Goal: Information Seeking & Learning: Learn about a topic

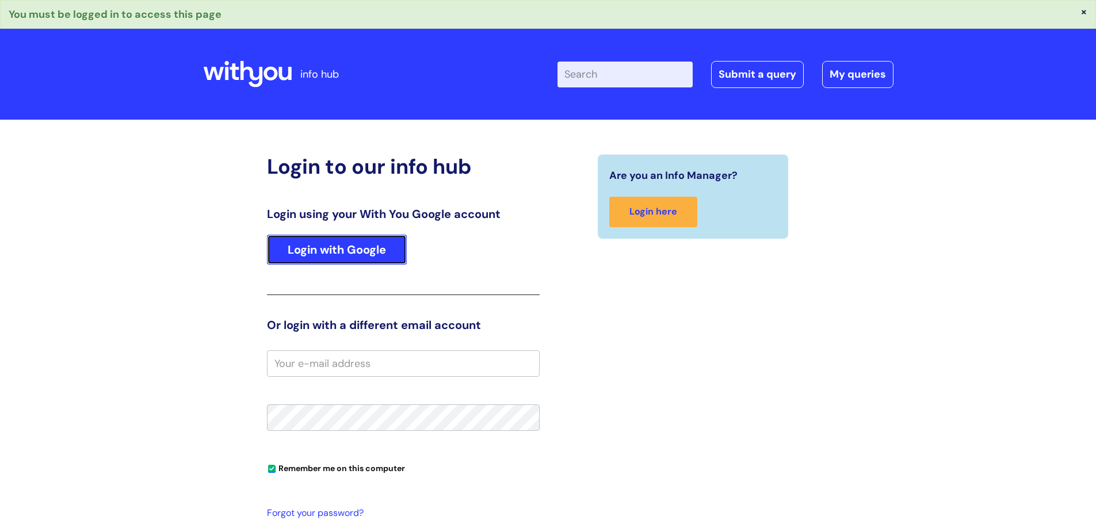
click at [357, 244] on link "Login with Google" at bounding box center [337, 250] width 140 height 30
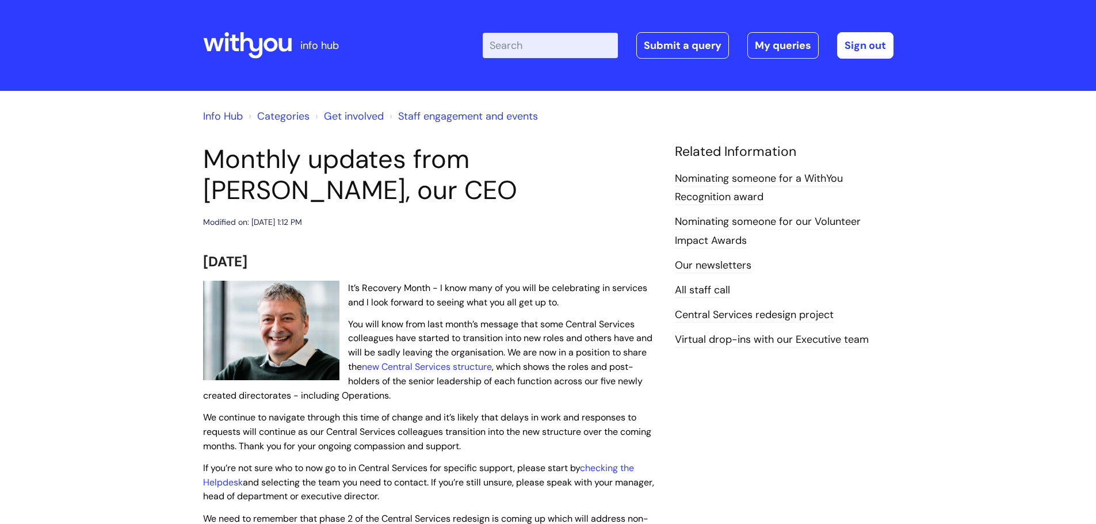
scroll to position [58, 0]
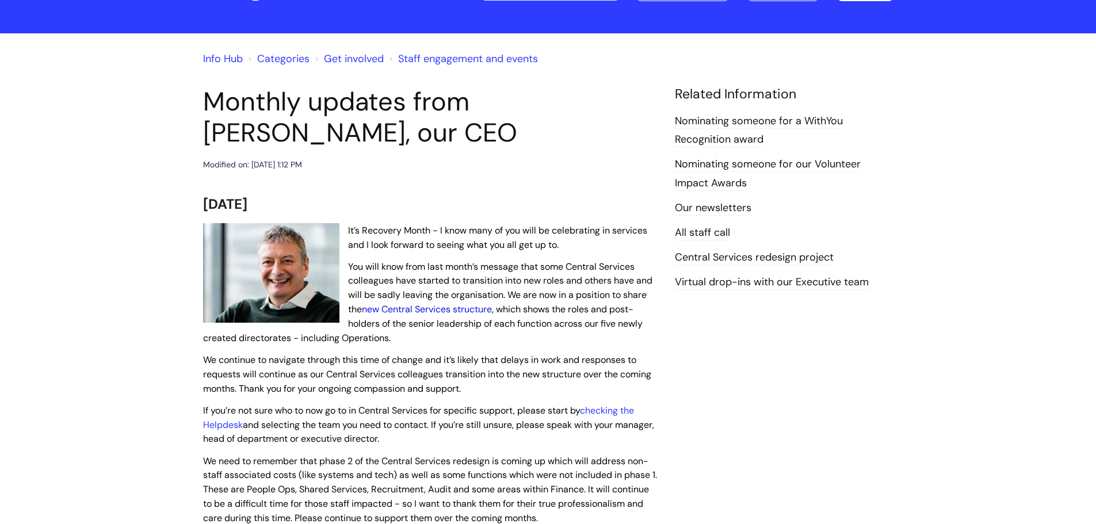
click at [428, 306] on link "new Central Services structure" at bounding box center [427, 309] width 130 height 12
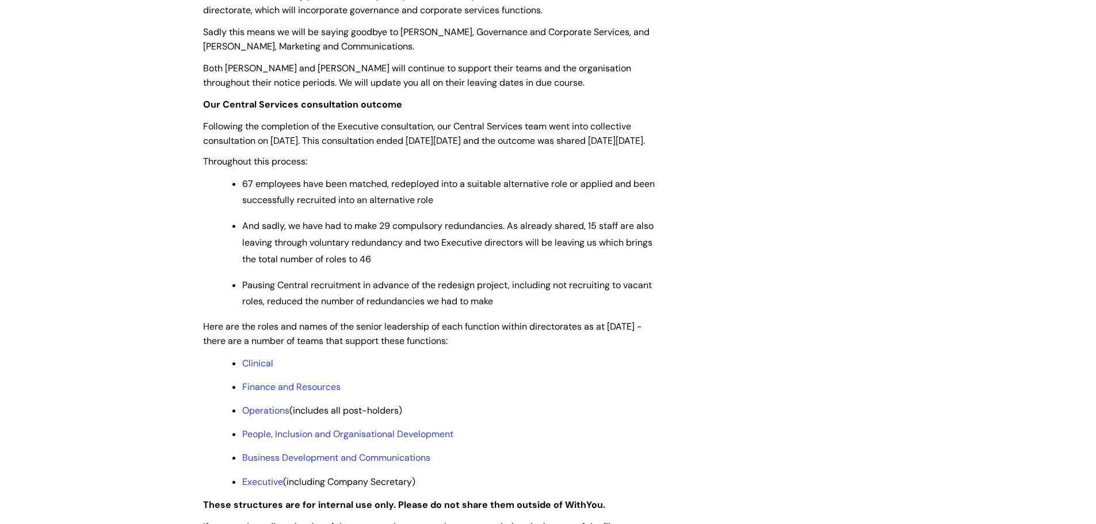
scroll to position [806, 0]
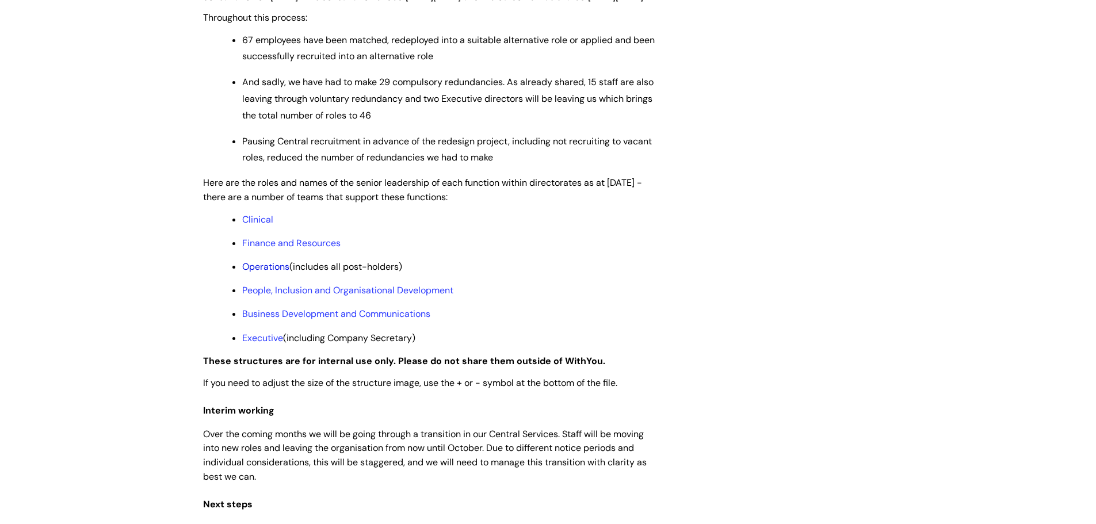
click at [261, 273] on link "Operations" at bounding box center [265, 267] width 47 height 12
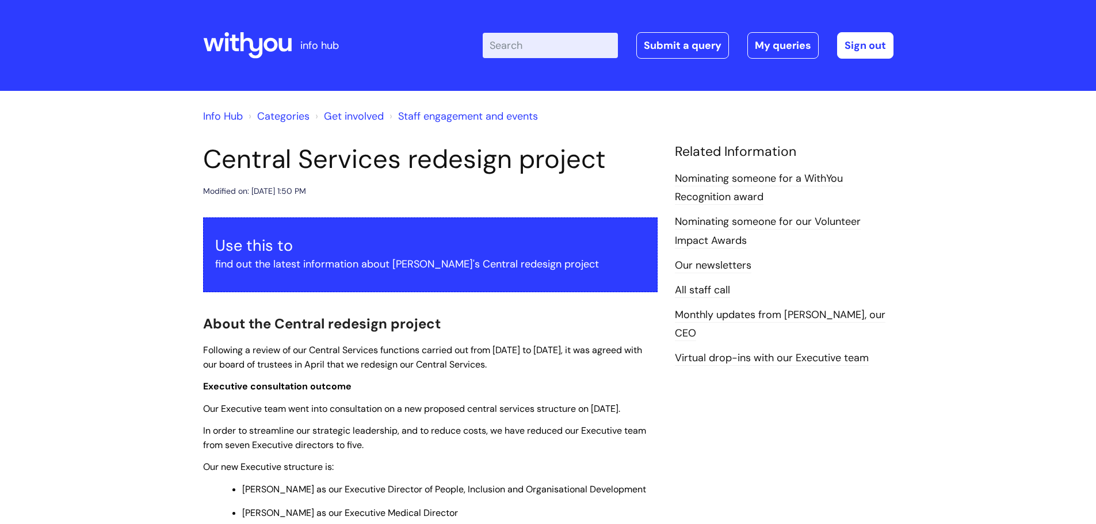
scroll to position [806, 0]
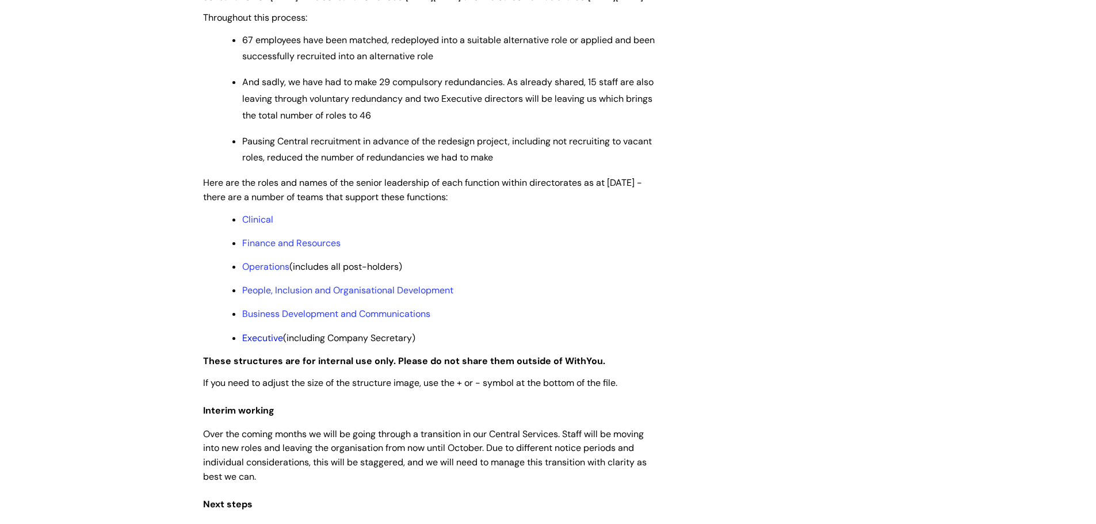
click at [253, 344] on link "Executive" at bounding box center [262, 338] width 41 height 12
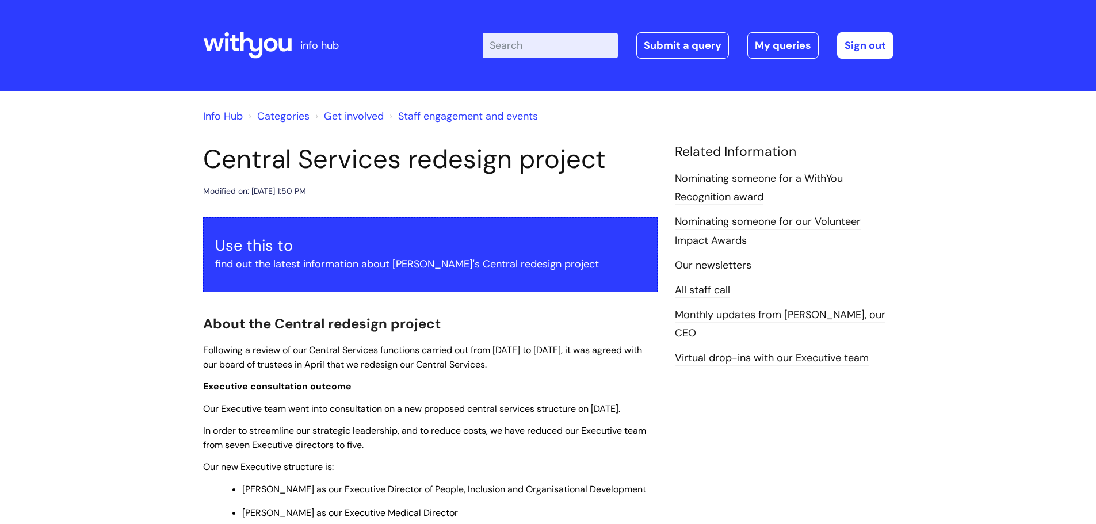
scroll to position [806, 0]
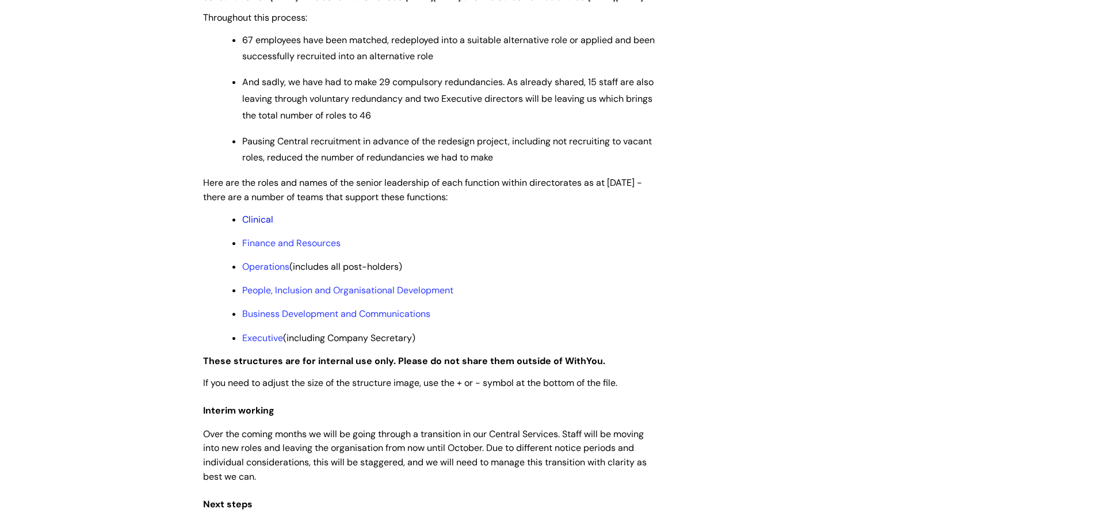
click at [265, 226] on link "Clinical" at bounding box center [257, 219] width 31 height 12
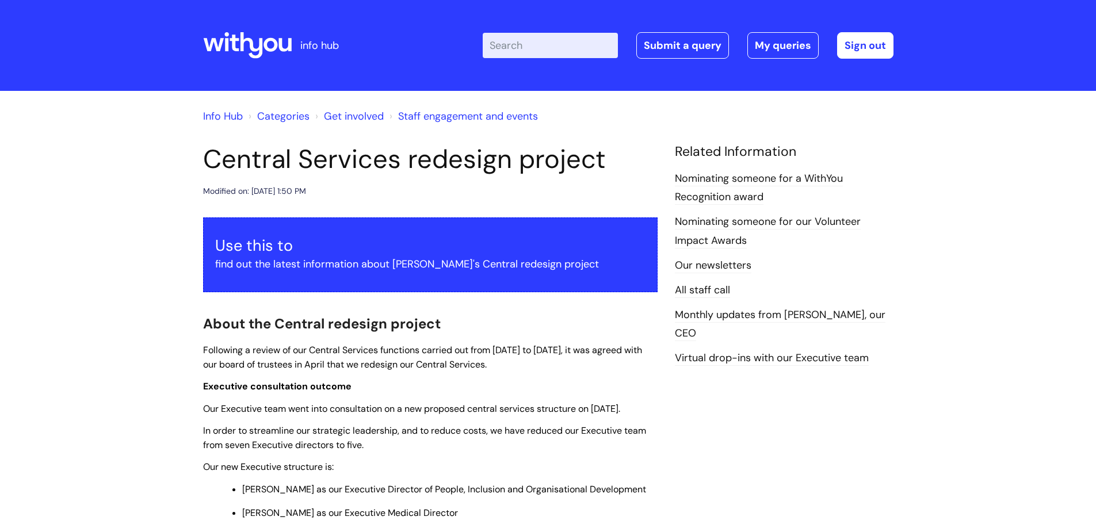
scroll to position [806, 0]
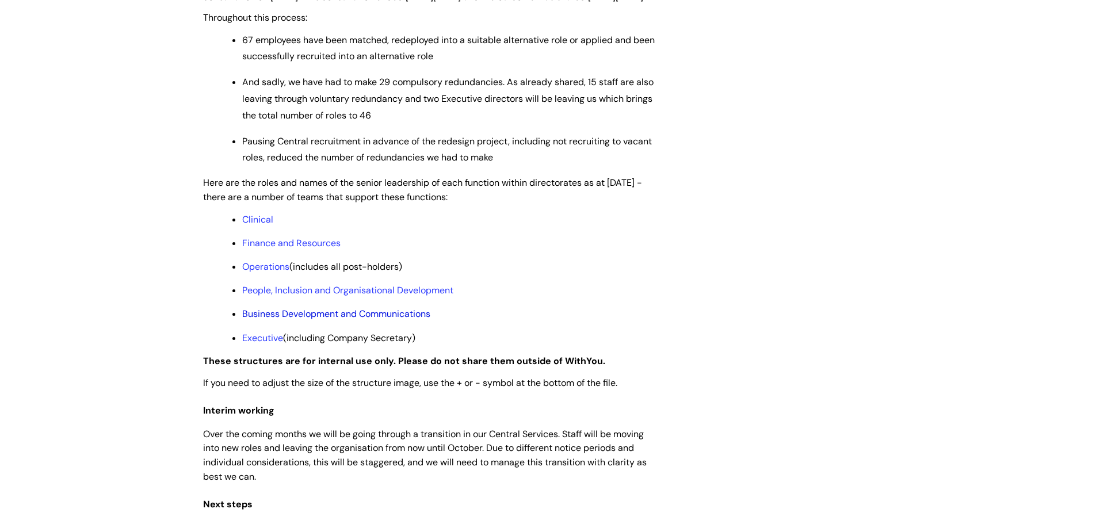
click at [392, 320] on link "Business Development and Communications" at bounding box center [336, 314] width 188 height 12
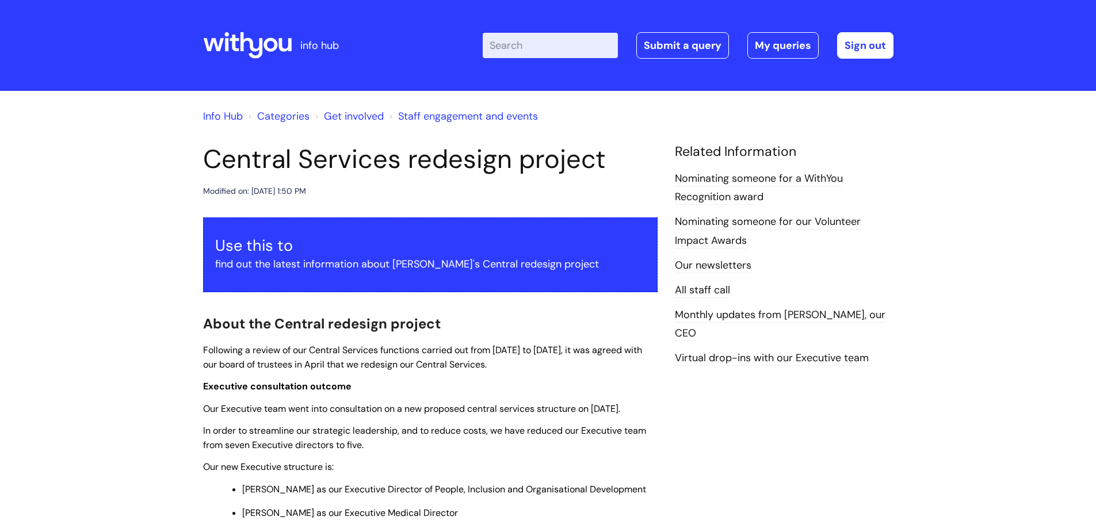
scroll to position [806, 0]
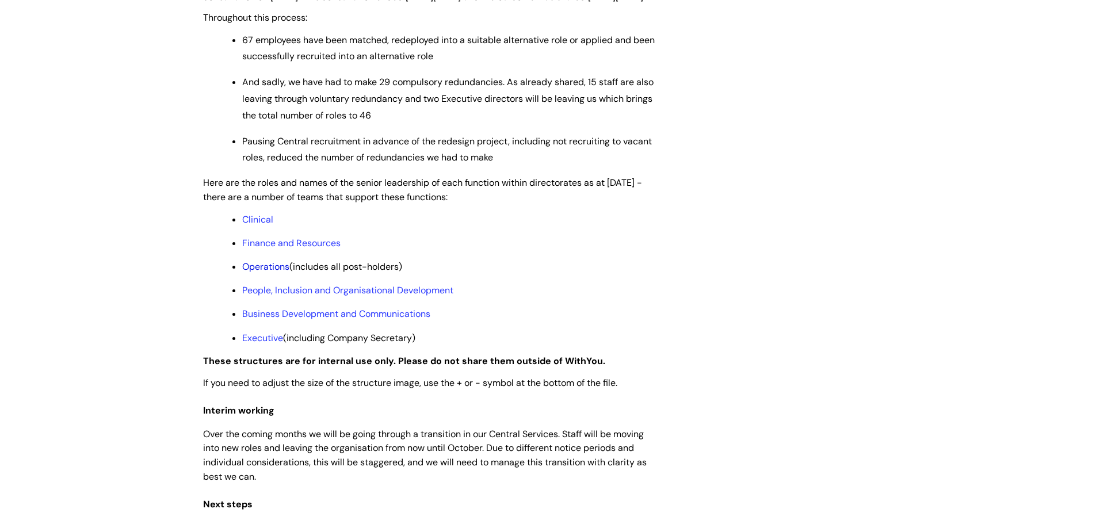
click at [277, 273] on link "Operations" at bounding box center [265, 267] width 47 height 12
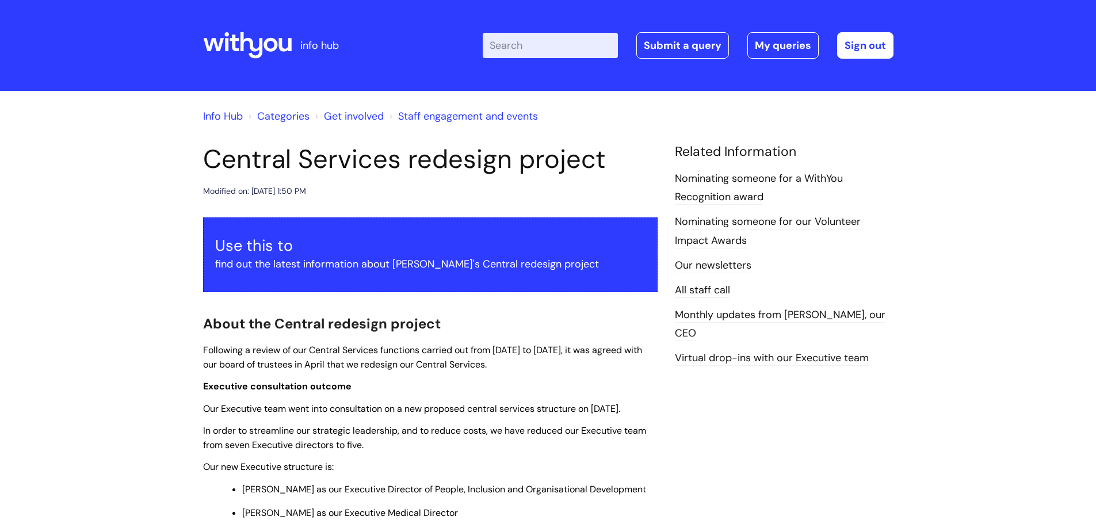
scroll to position [806, 0]
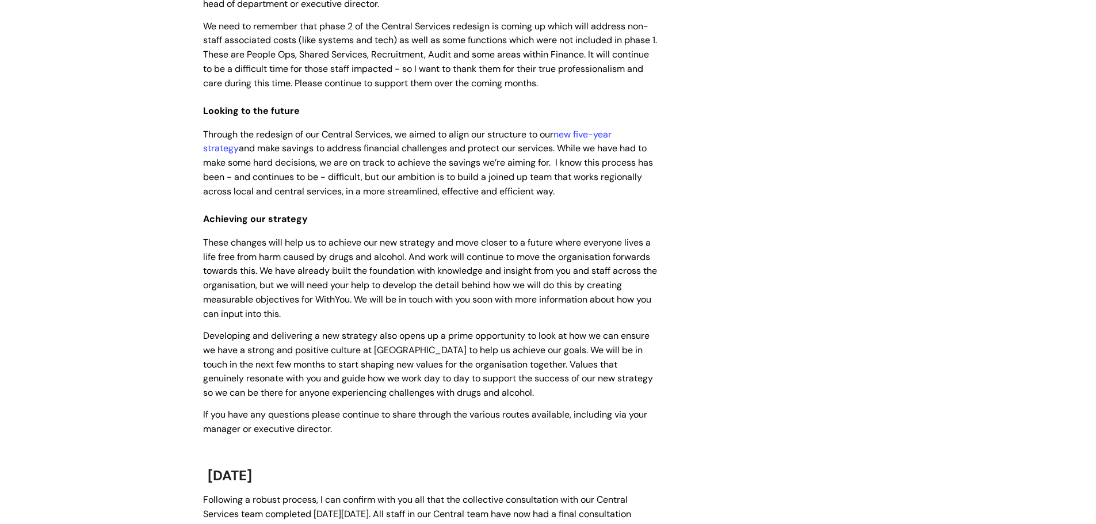
scroll to position [633, 0]
